Goal: Navigation & Orientation: Find specific page/section

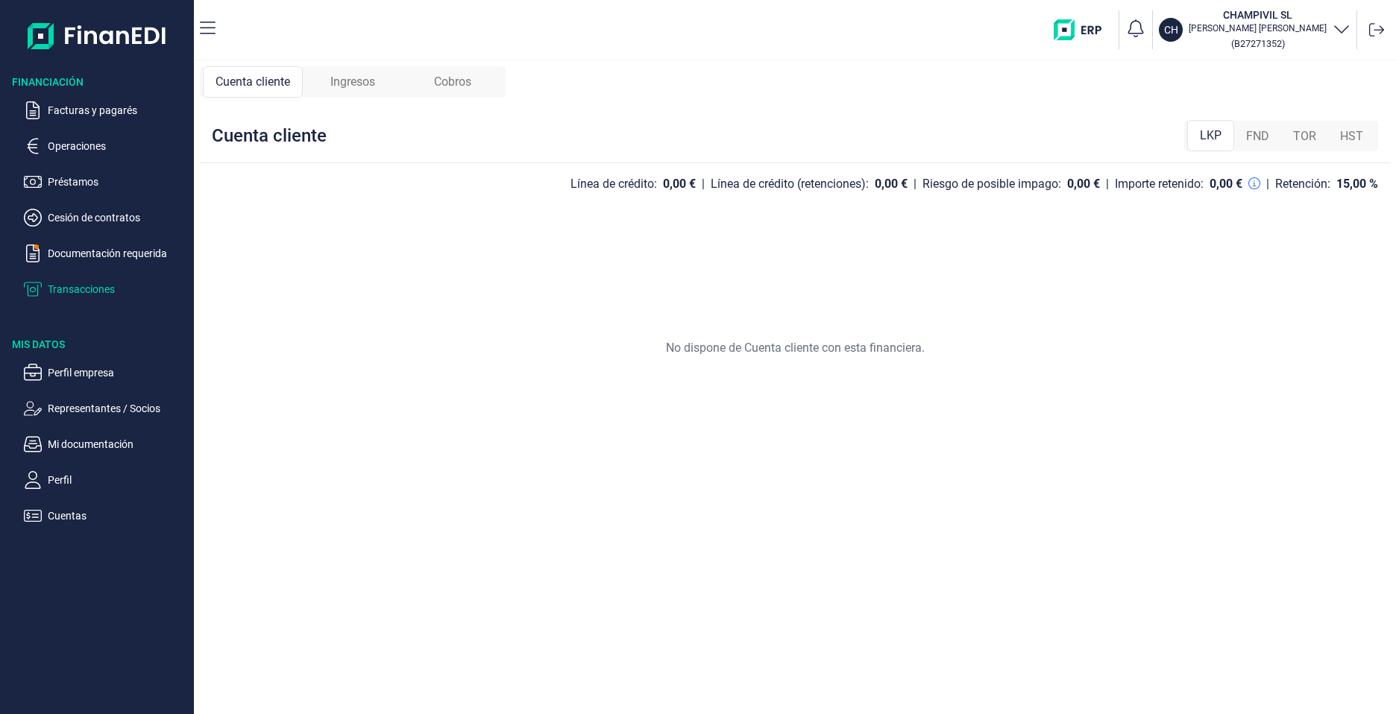
click at [1263, 142] on span "FND" at bounding box center [1257, 137] width 23 height 18
click at [1304, 139] on span "TOR" at bounding box center [1304, 137] width 23 height 18
click at [1213, 144] on span "LKP" at bounding box center [1210, 137] width 22 height 18
click at [81, 288] on p "Transacciones" at bounding box center [118, 289] width 140 height 18
click at [63, 114] on p "Facturas y pagarés" at bounding box center [118, 110] width 140 height 18
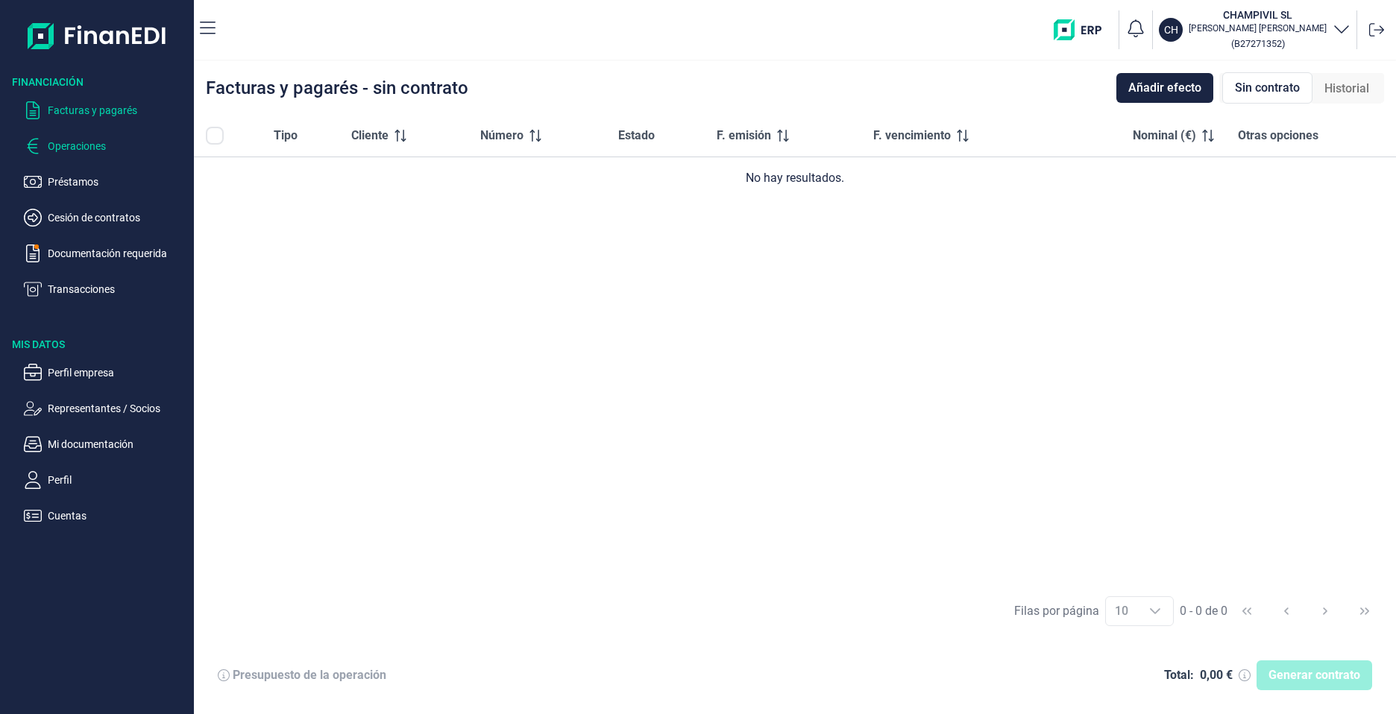
click at [86, 148] on p "Operaciones" at bounding box center [118, 146] width 140 height 18
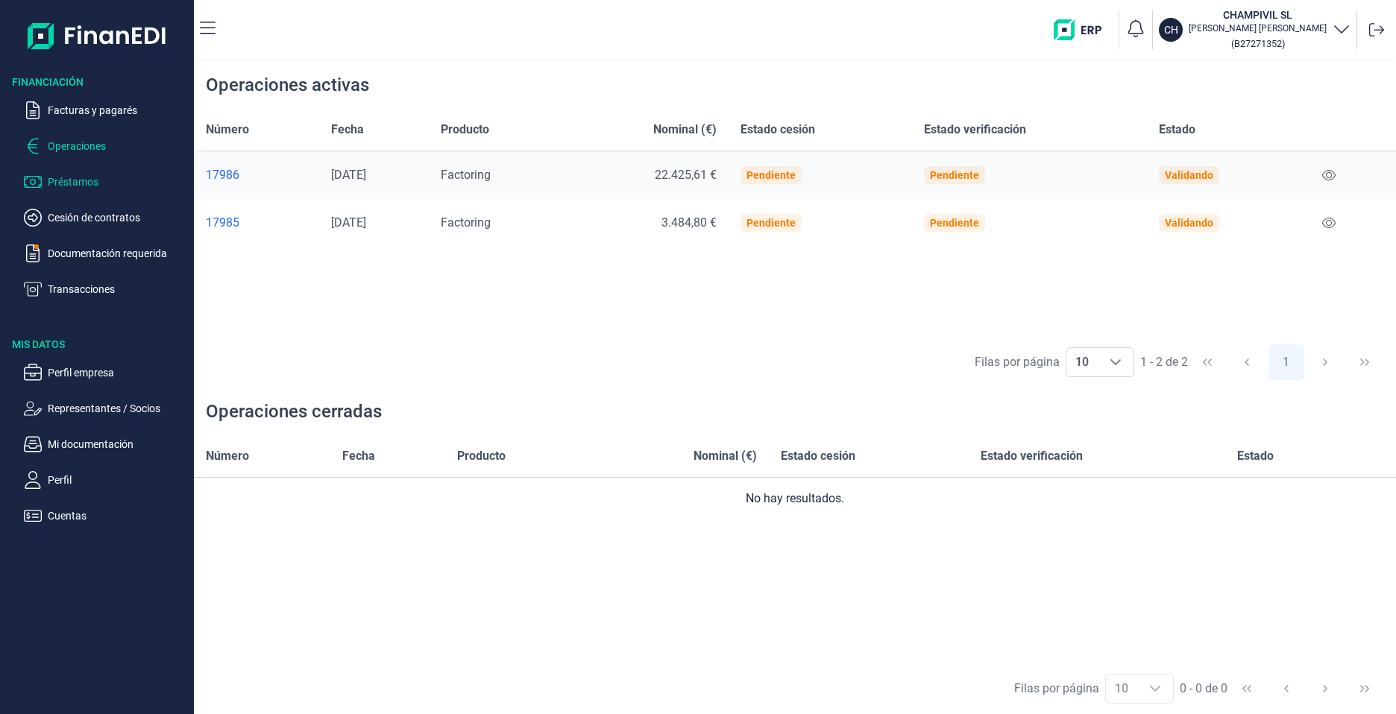
click at [113, 180] on p "Préstamos" at bounding box center [118, 182] width 140 height 18
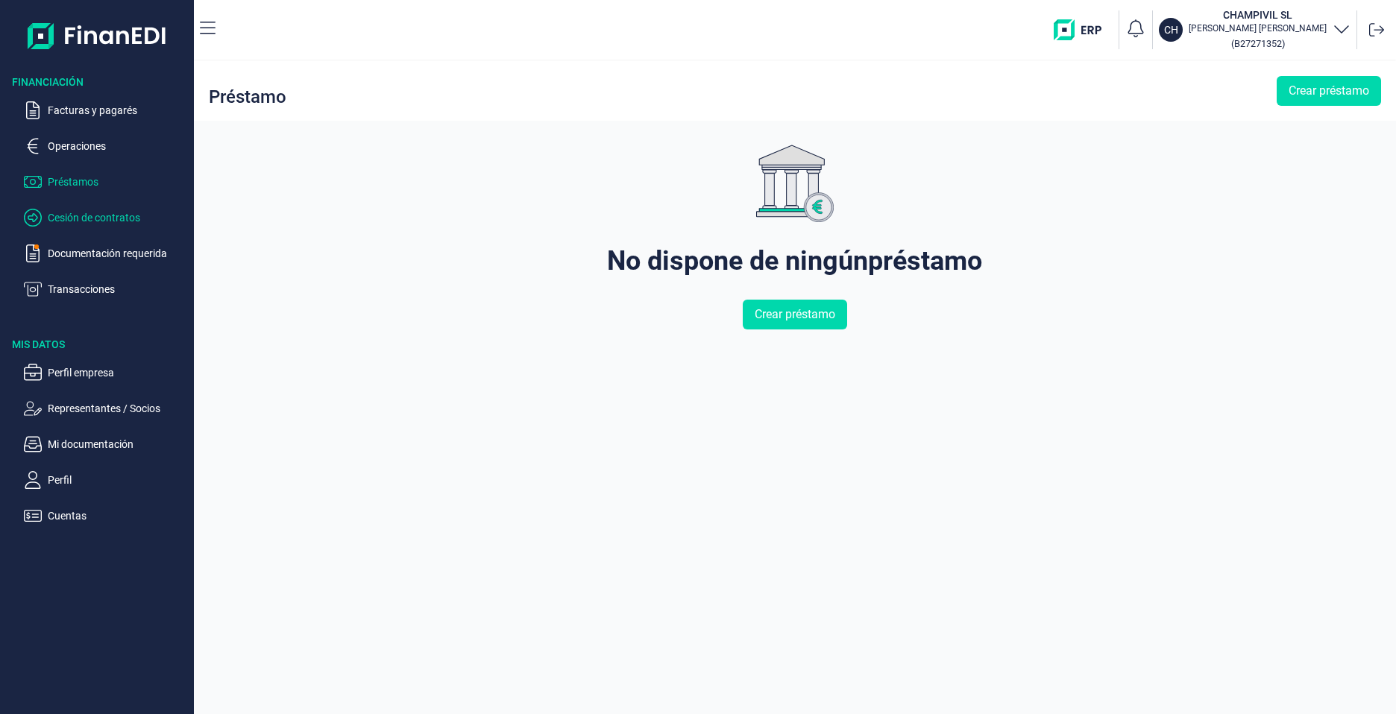
click at [98, 213] on p "Cesión de contratos" at bounding box center [118, 218] width 140 height 18
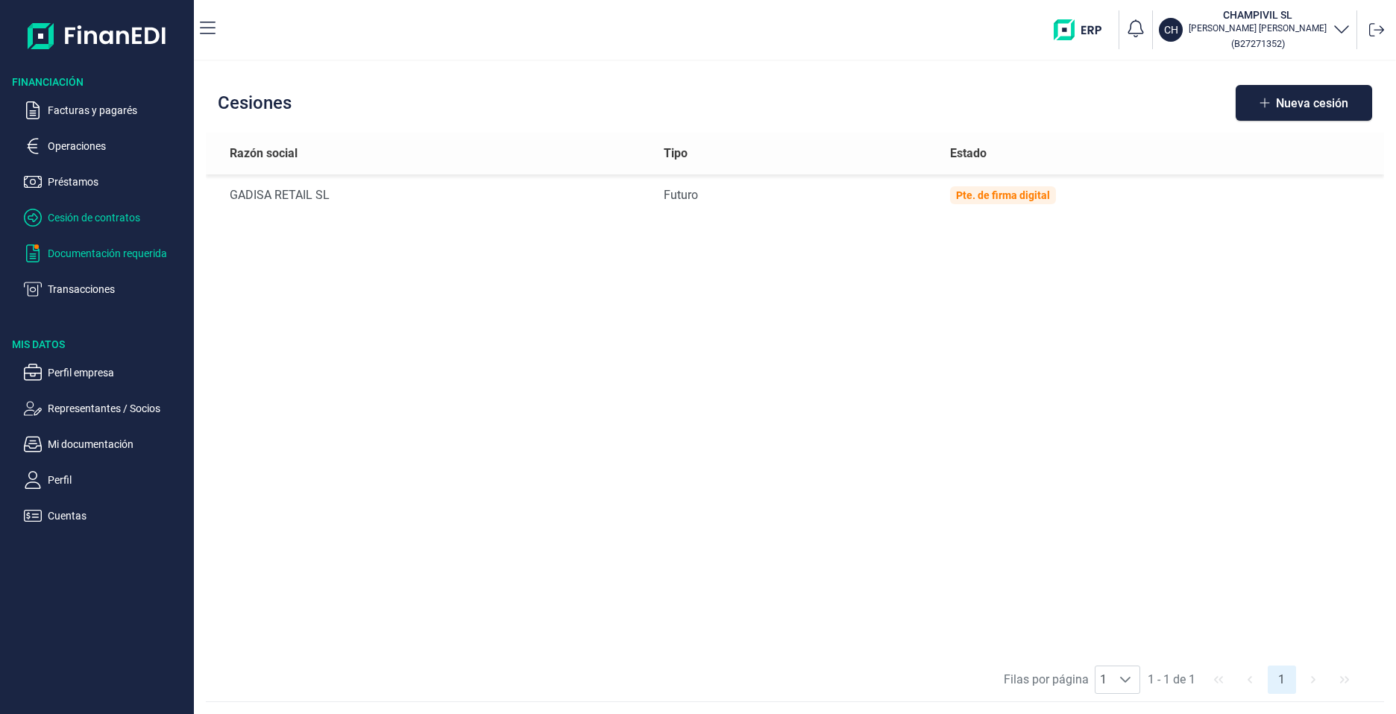
click at [111, 255] on p "Documentación requerida" at bounding box center [118, 254] width 140 height 18
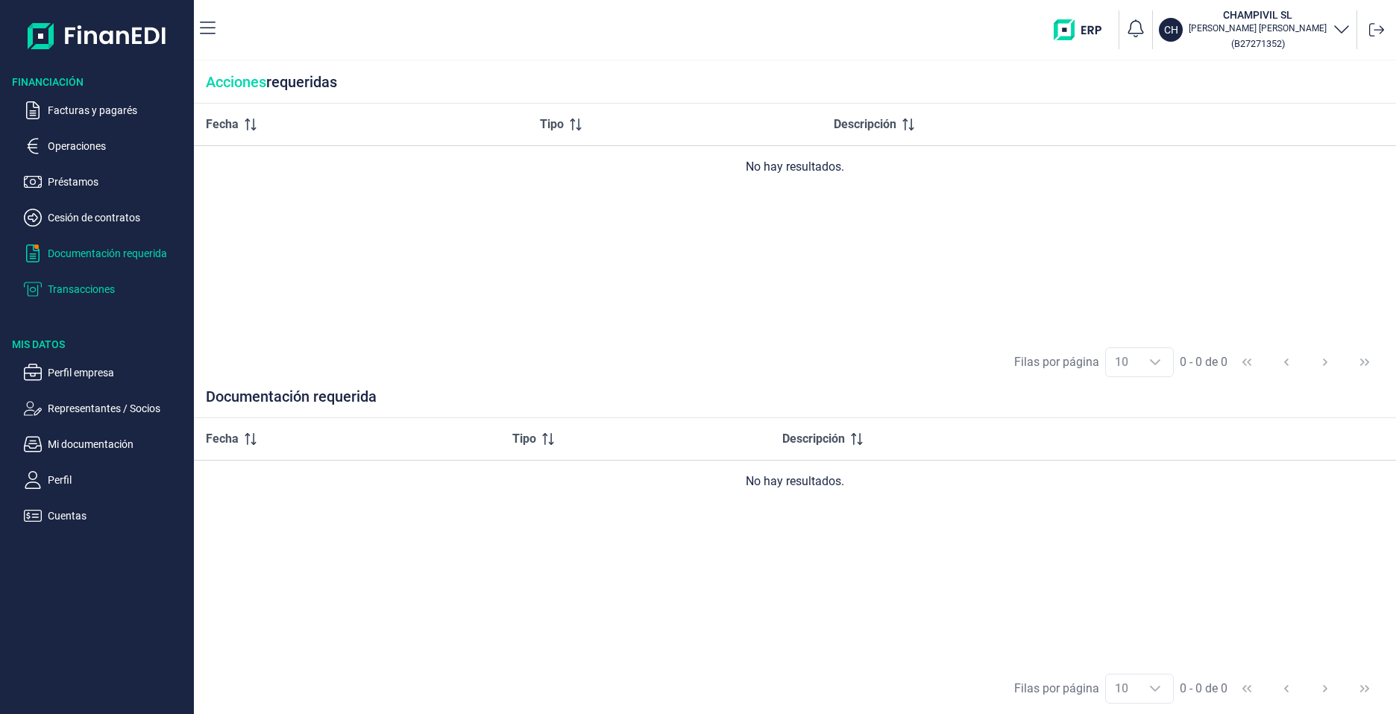
click at [110, 289] on p "Transacciones" at bounding box center [118, 289] width 140 height 18
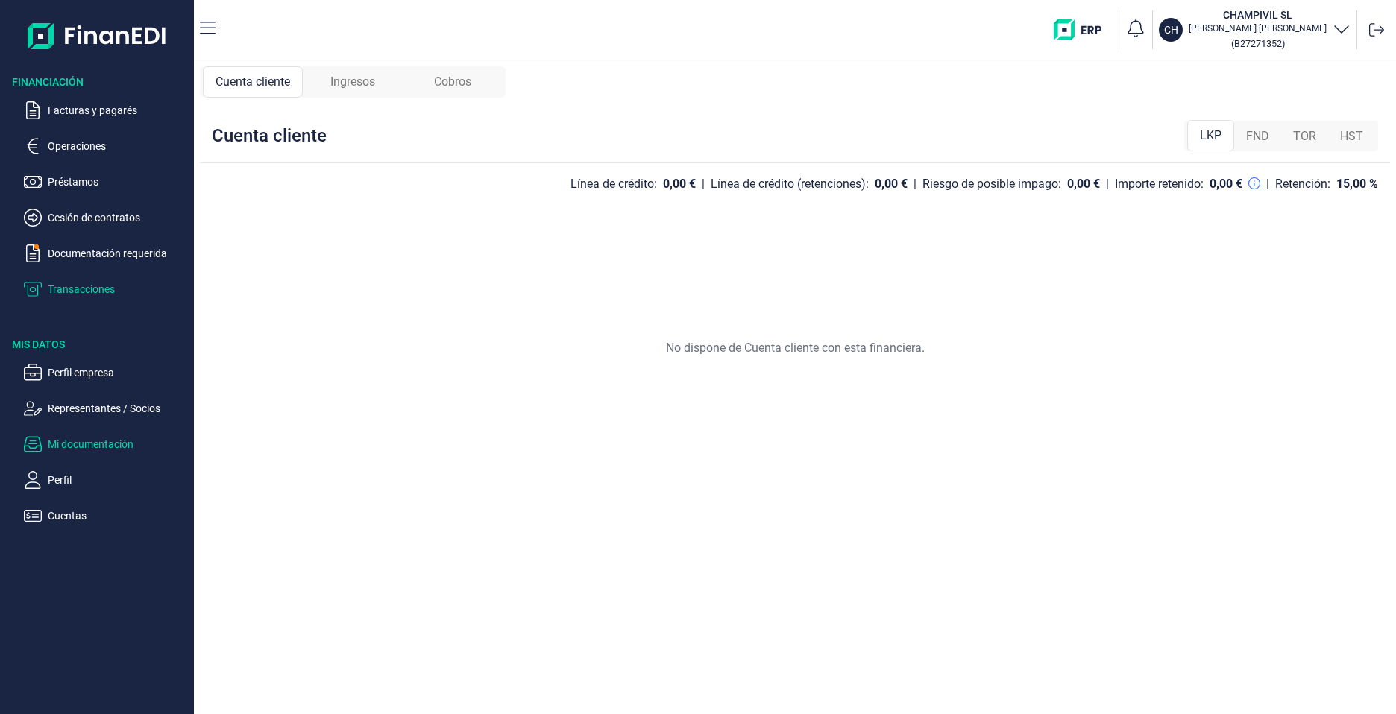
click at [106, 448] on p "Mi documentación" at bounding box center [118, 445] width 140 height 18
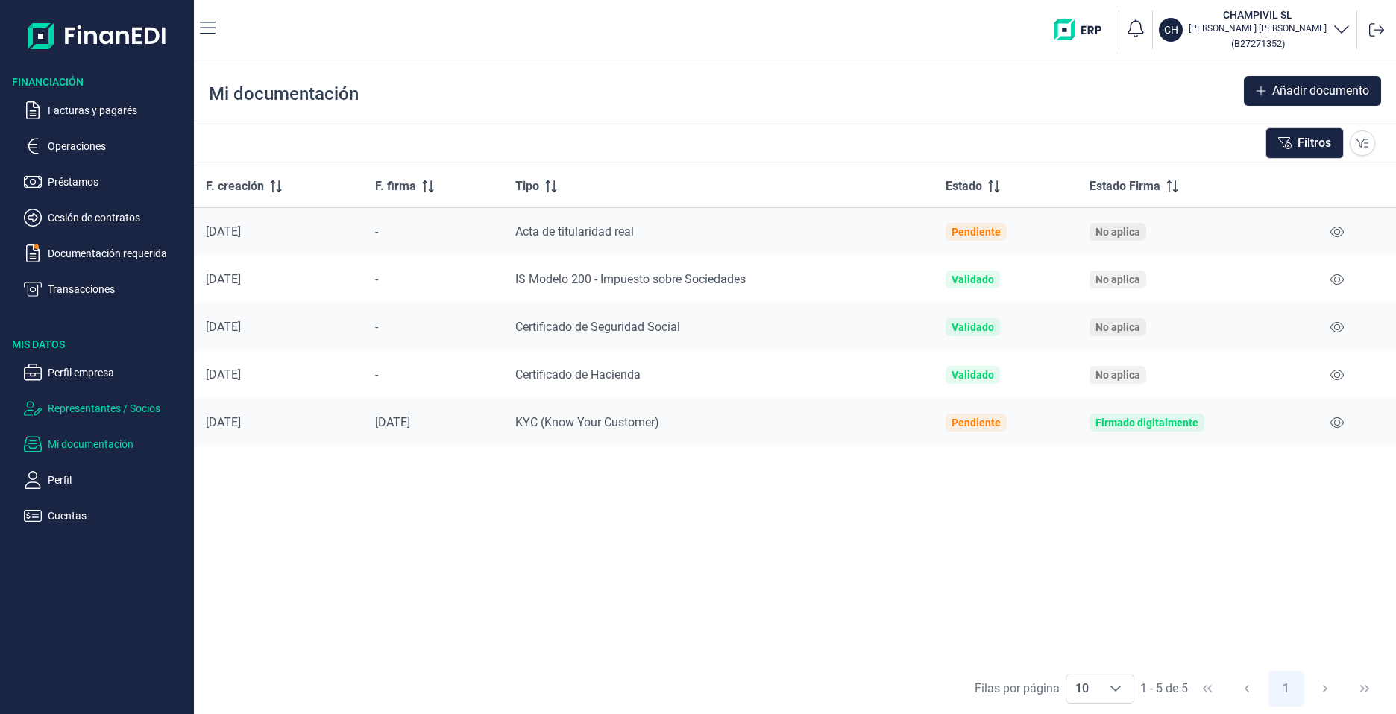
click at [91, 409] on p "Representantes / Socios" at bounding box center [118, 409] width 140 height 18
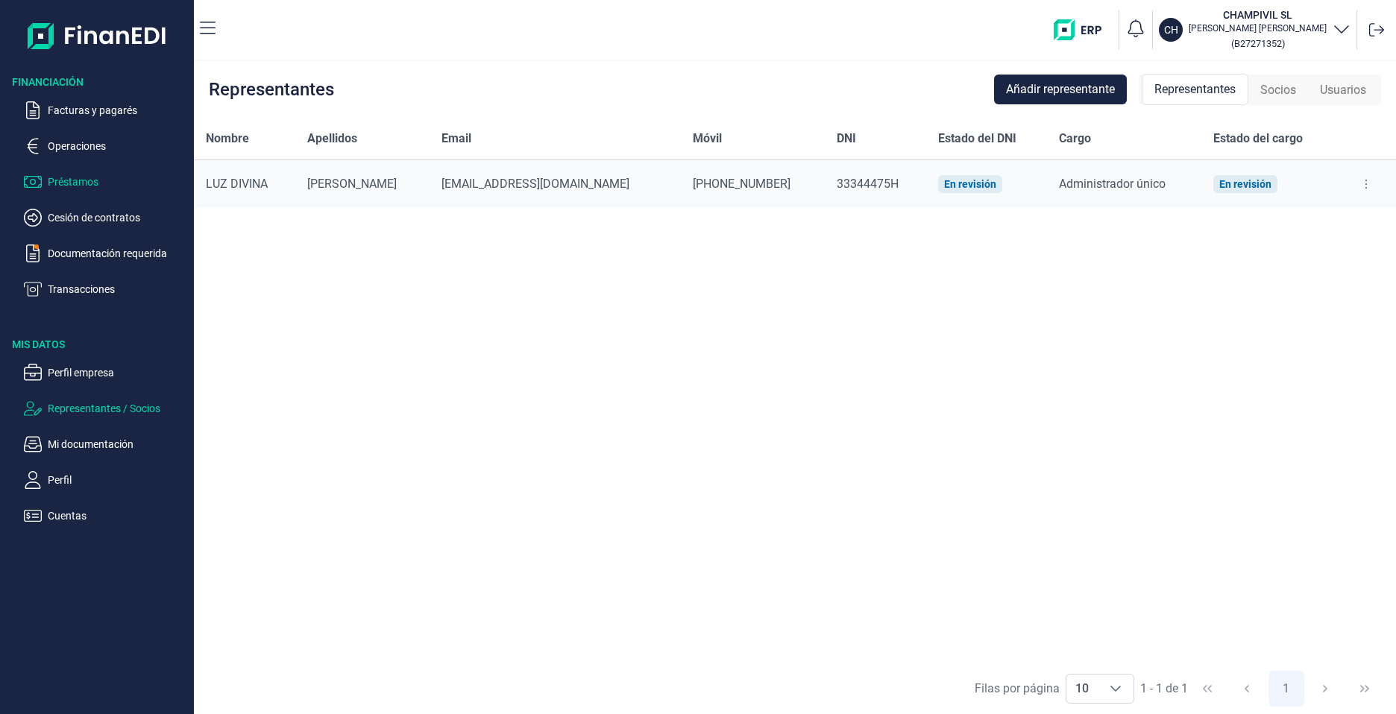
click at [89, 185] on p "Préstamos" at bounding box center [118, 182] width 140 height 18
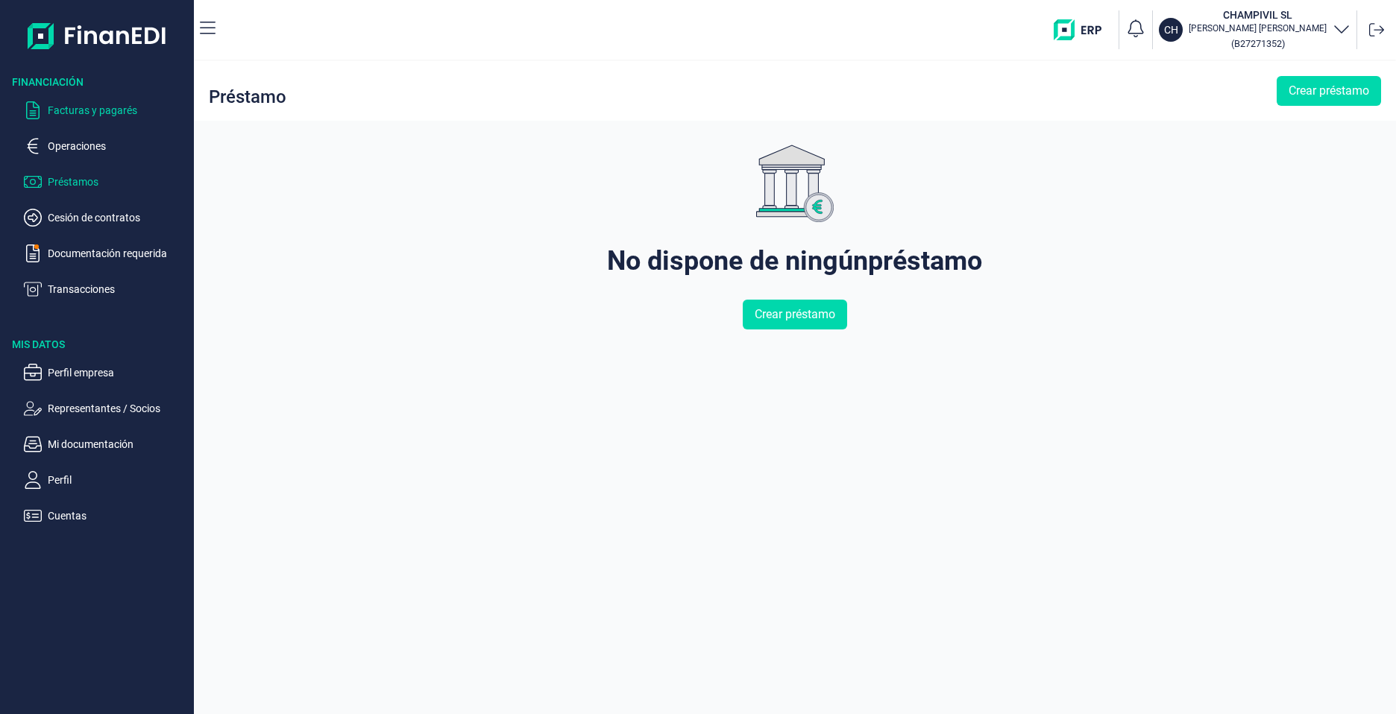
click at [101, 101] on p "Facturas y pagarés" at bounding box center [118, 110] width 140 height 18
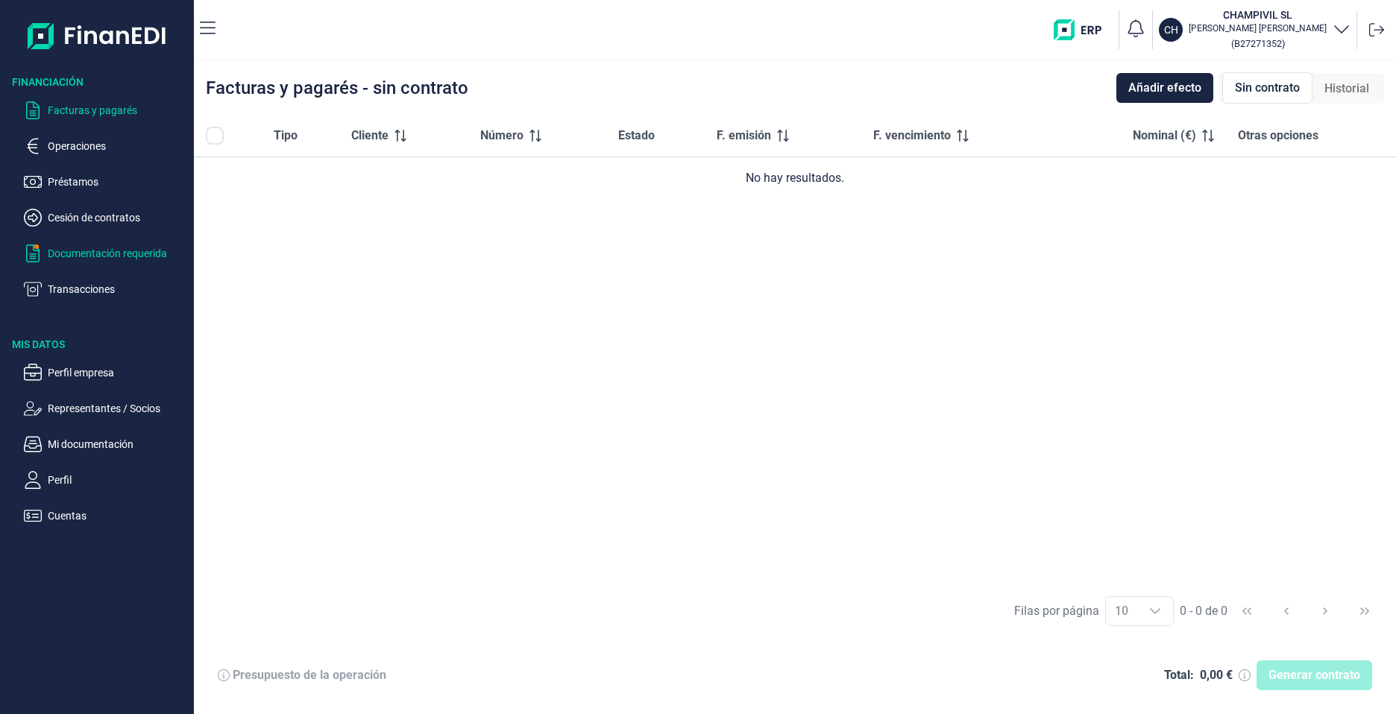
click at [74, 257] on p "Documentación requerida" at bounding box center [118, 254] width 140 height 18
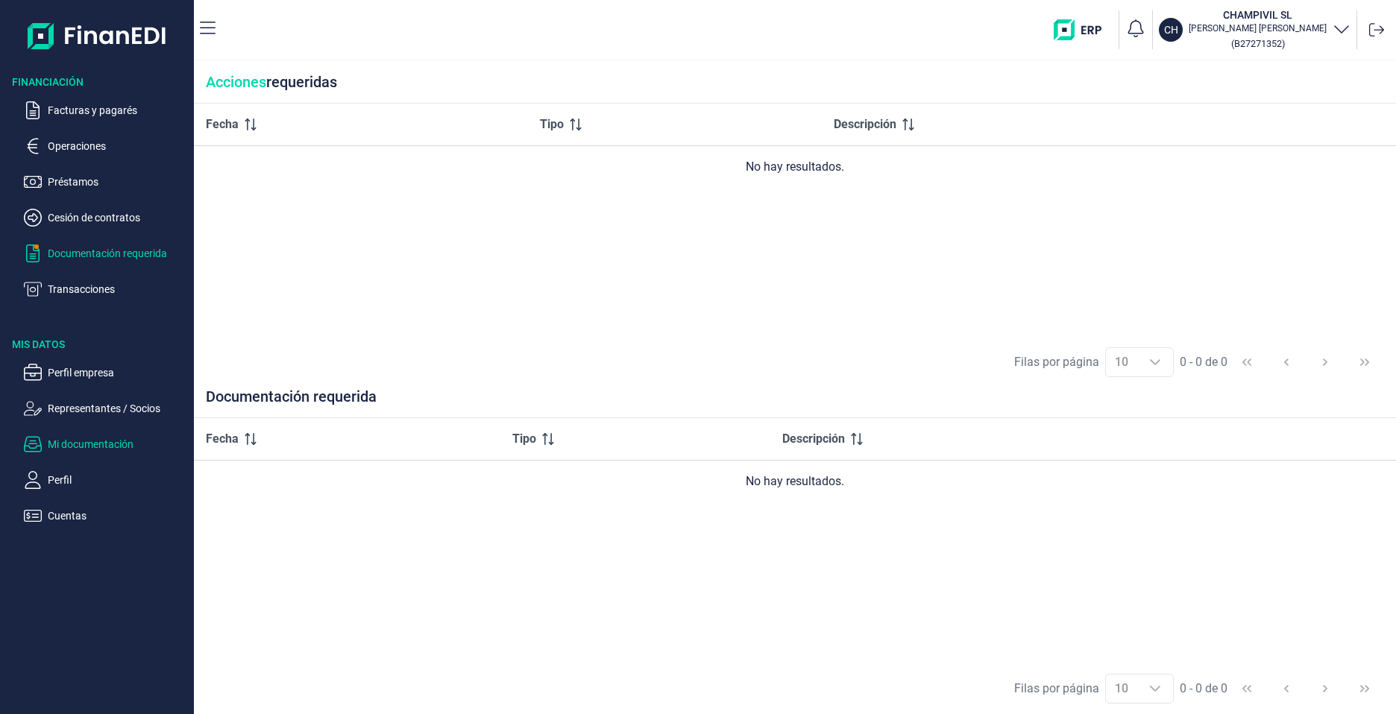
click at [115, 441] on p "Mi documentación" at bounding box center [118, 445] width 140 height 18
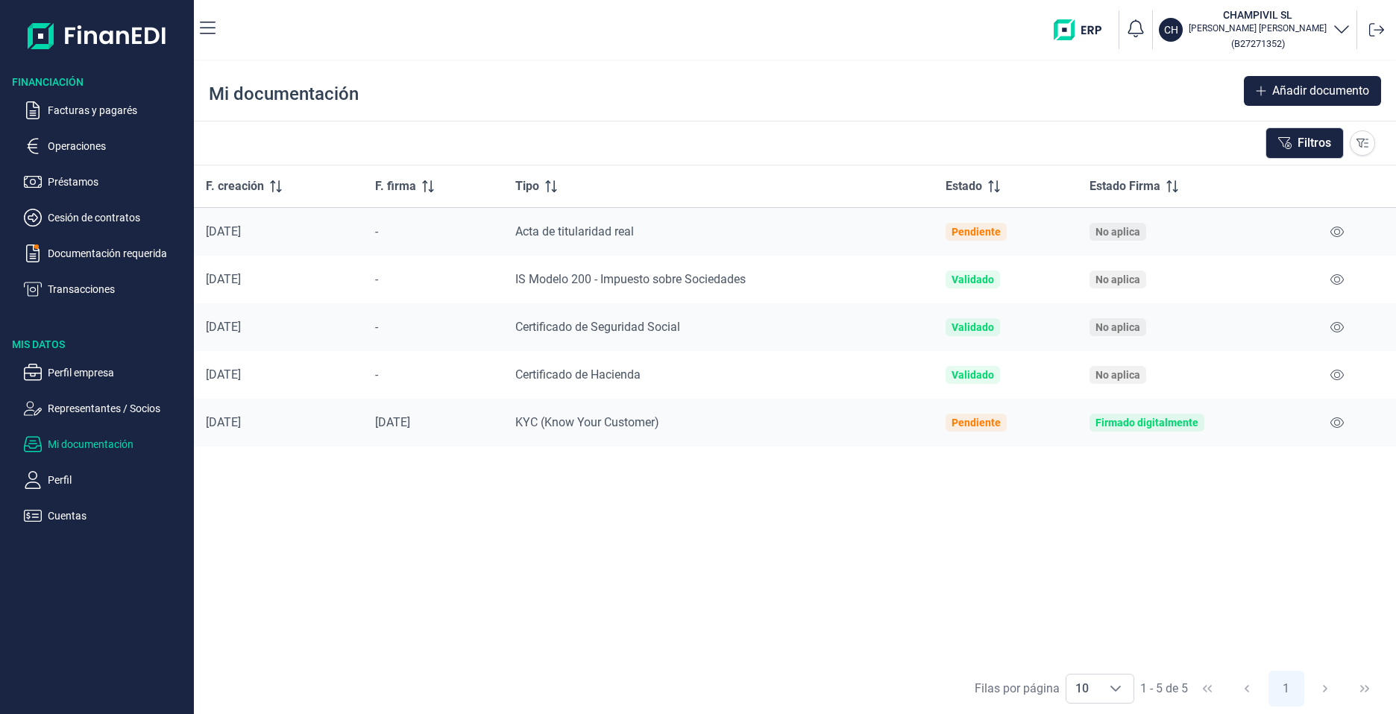
click at [110, 382] on ul "Perfil empresa Representantes / Socios Mi documentación Perfil Cuentas" at bounding box center [97, 438] width 194 height 173
click at [92, 368] on p "Perfil empresa" at bounding box center [118, 373] width 140 height 18
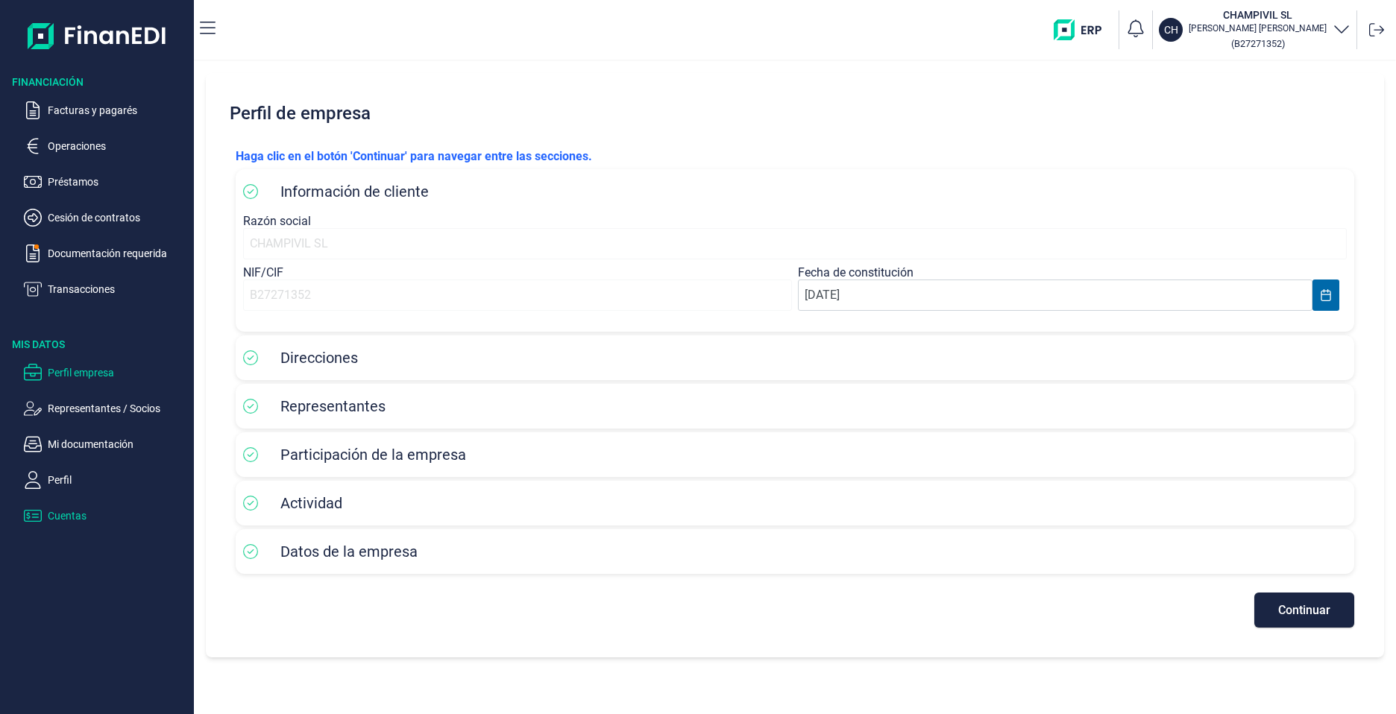
click at [74, 520] on p "Cuentas" at bounding box center [118, 516] width 140 height 18
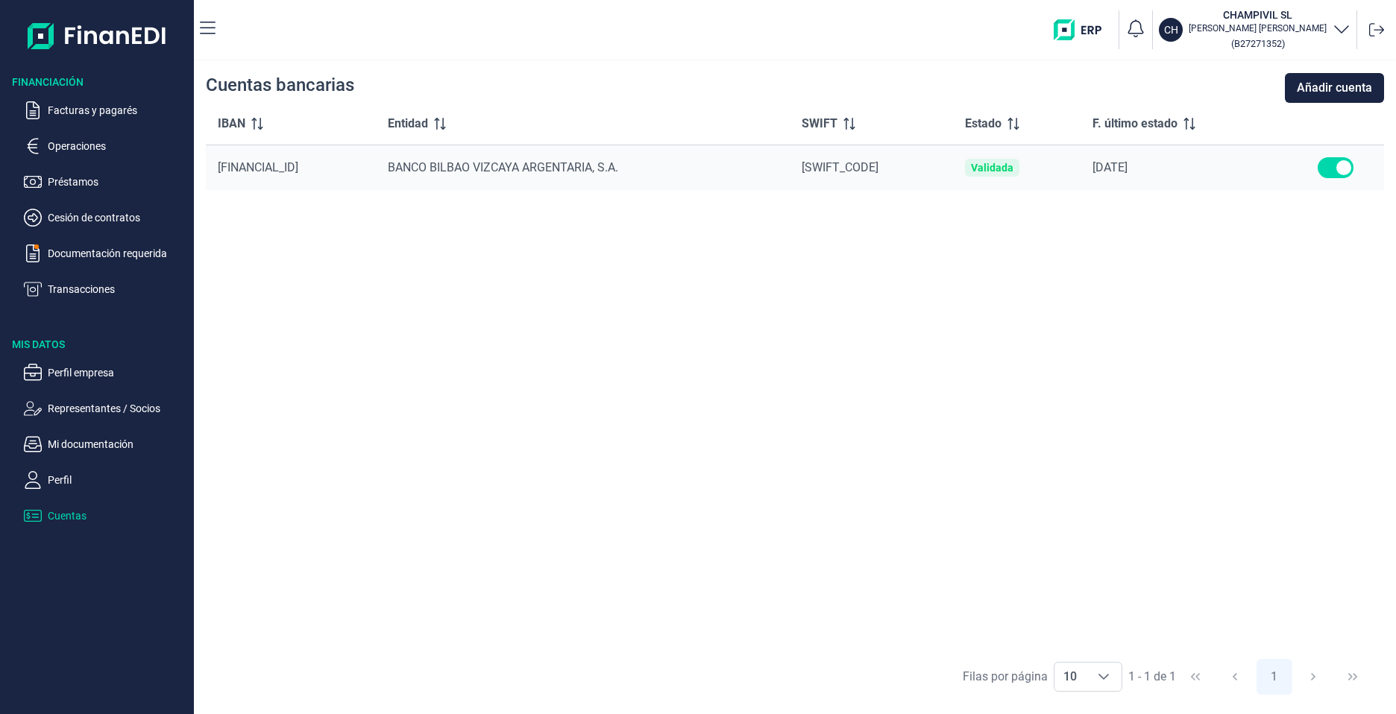
click at [591, 177] on td "BANCO BILBAO VIZCAYA ARGENTARIA, S.A." at bounding box center [583, 167] width 414 height 45
click at [588, 166] on span "BANCO BILBAO VIZCAYA ARGENTARIA, S.A." at bounding box center [503, 167] width 230 height 14
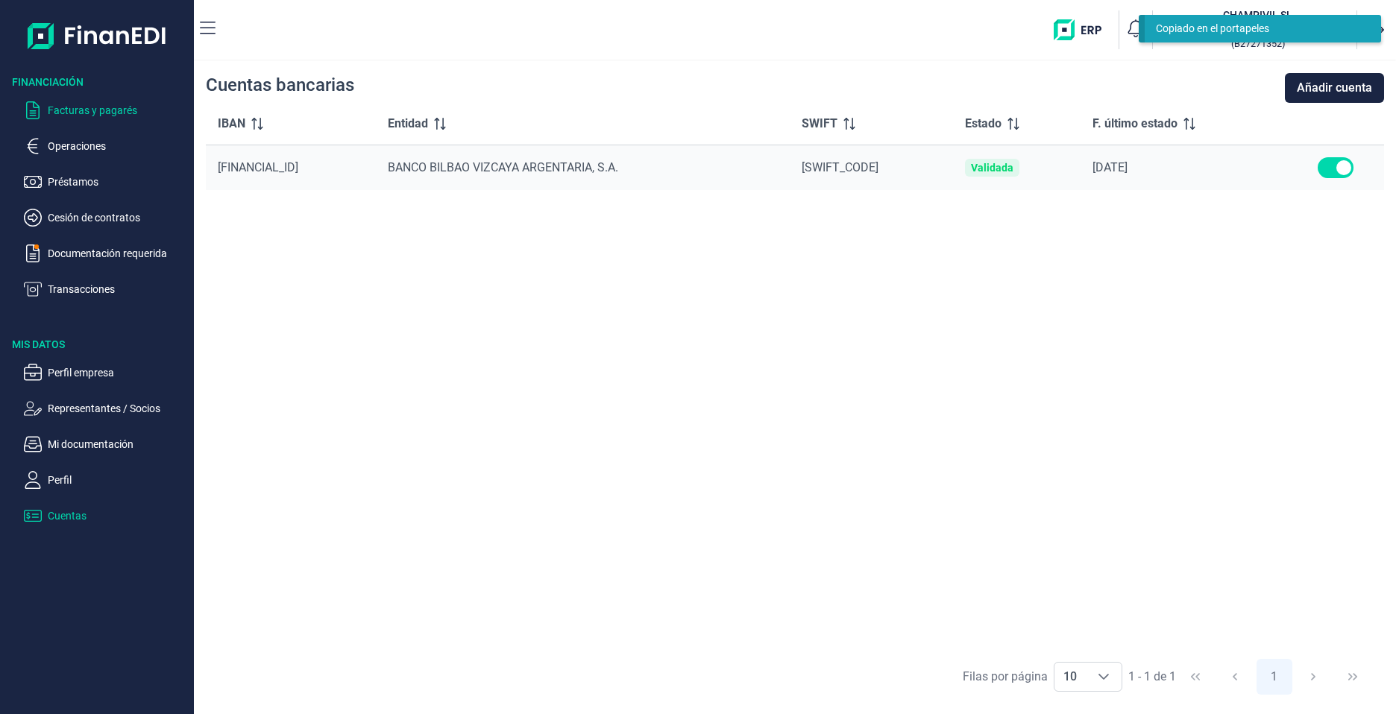
click at [69, 111] on p "Facturas y pagarés" at bounding box center [118, 110] width 140 height 18
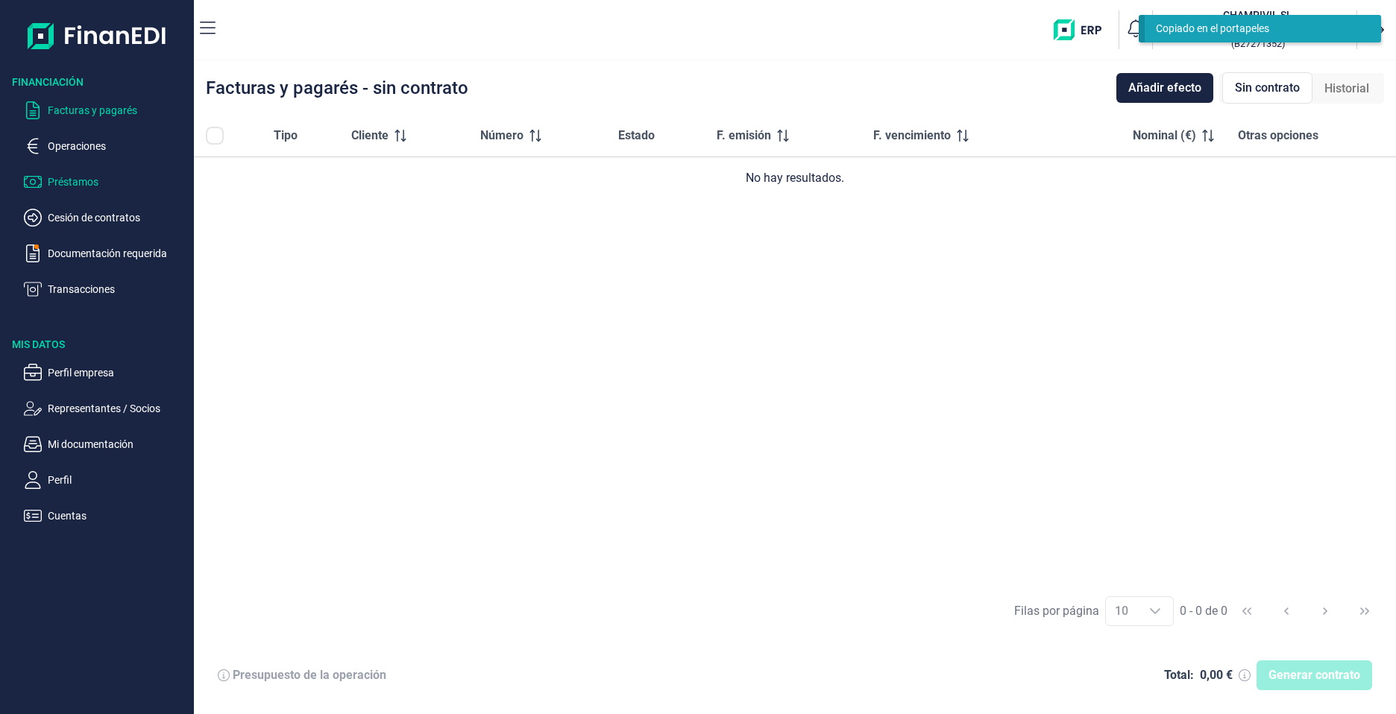
click at [79, 186] on p "Préstamos" at bounding box center [118, 182] width 140 height 18
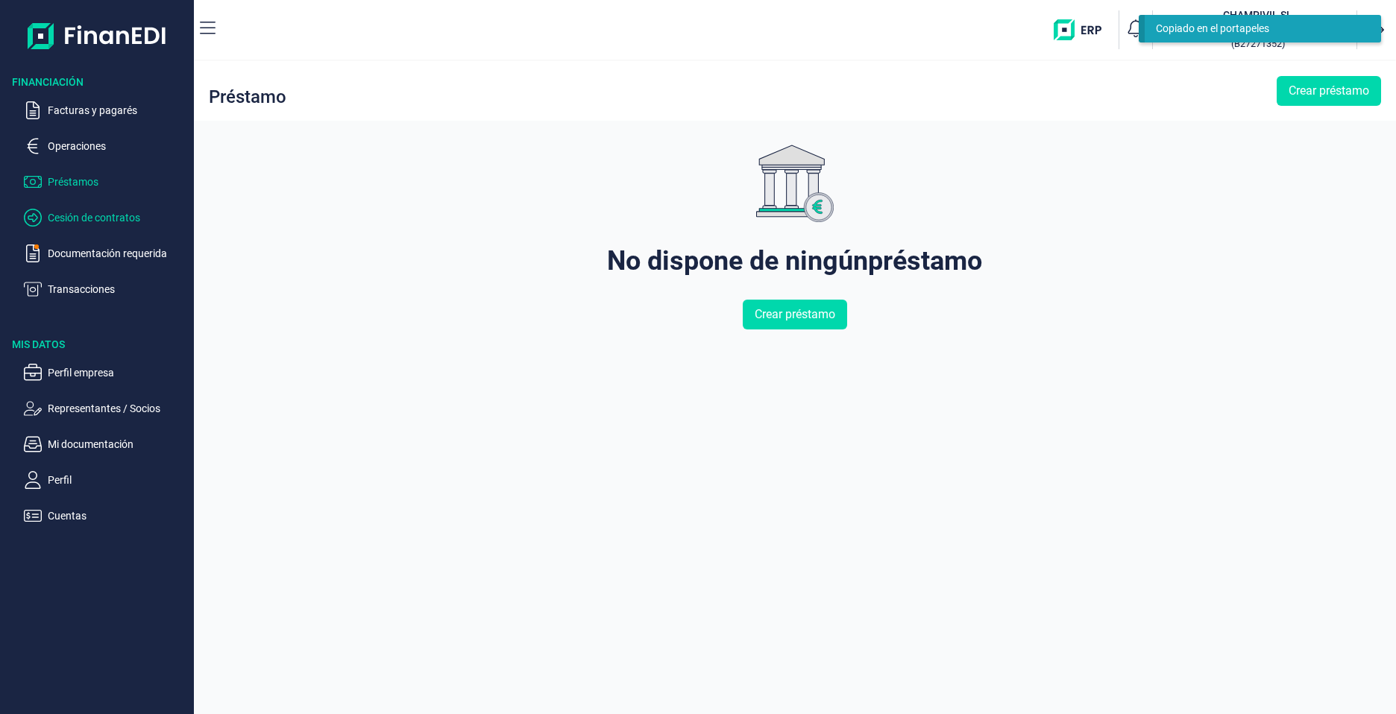
click at [117, 225] on p "Cesión de contratos" at bounding box center [118, 218] width 140 height 18
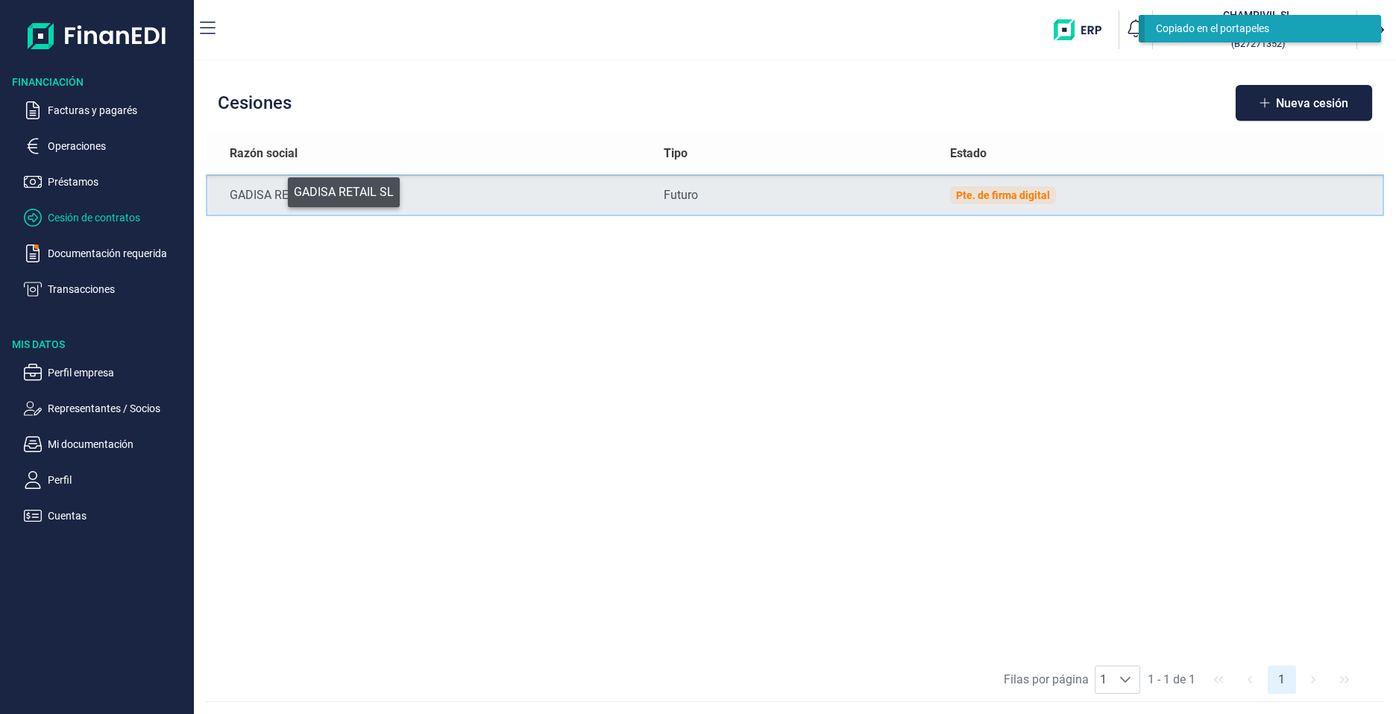
click at [276, 192] on div "GADISA RETAIL SL" at bounding box center [435, 195] width 411 height 18
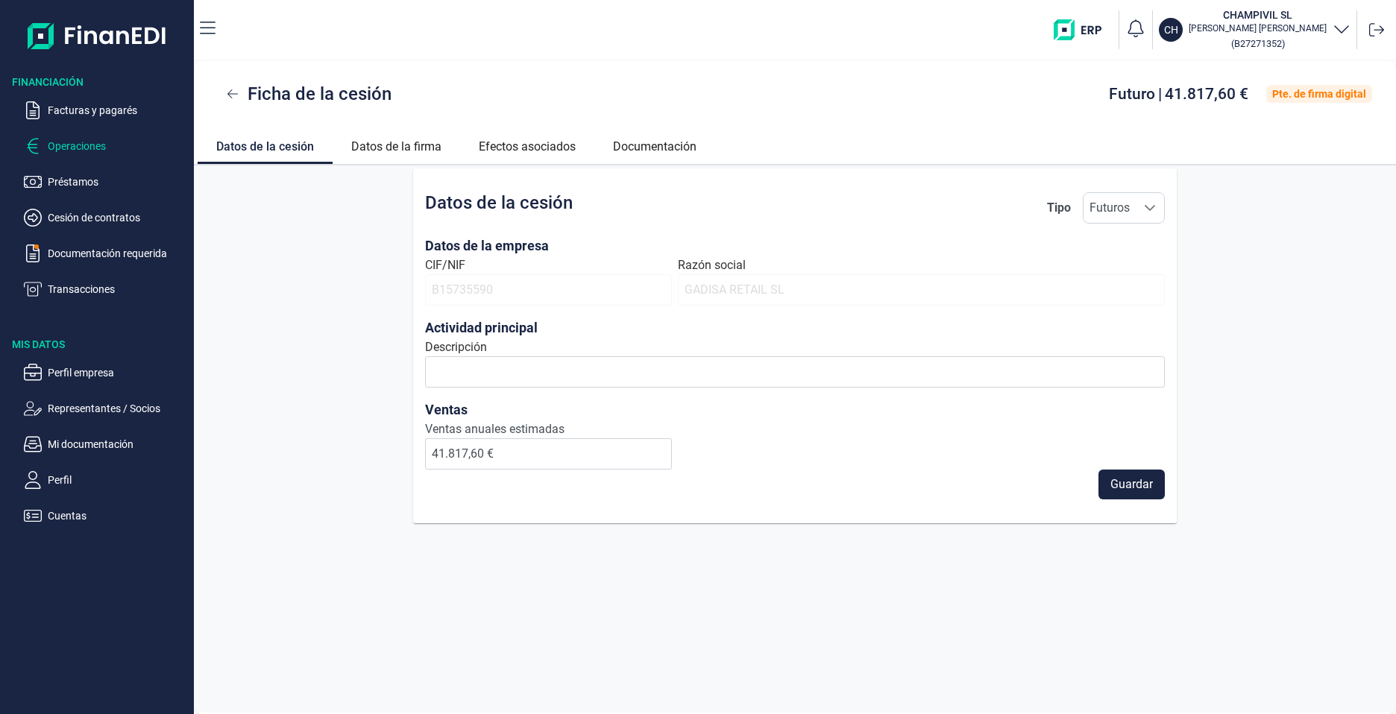
click at [76, 140] on p "Operaciones" at bounding box center [118, 146] width 140 height 18
